Goal: Task Accomplishment & Management: Complete application form

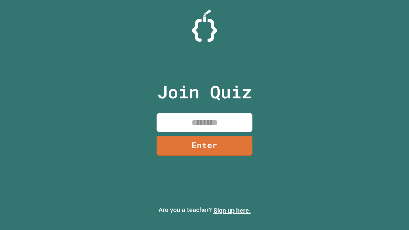
click at [232, 210] on link "Sign up here." at bounding box center [231, 211] width 37 height 8
